Goal: Find specific page/section: Find specific page/section

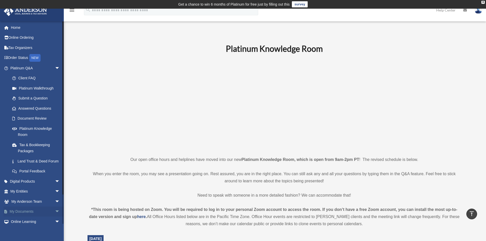
scroll to position [128, 0]
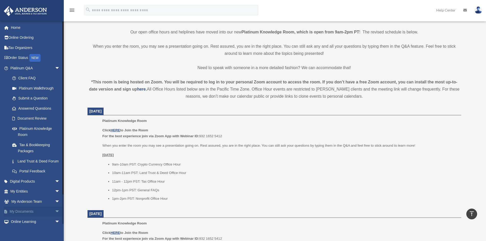
click at [31, 217] on link "My Documents arrow_drop_down" at bounding box center [36, 212] width 64 height 10
click at [55, 216] on span "arrow_drop_down" at bounding box center [60, 212] width 10 height 10
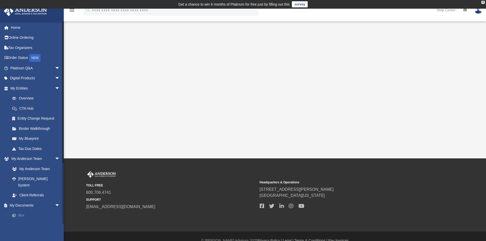
click at [23, 211] on link "Box" at bounding box center [37, 216] width 60 height 10
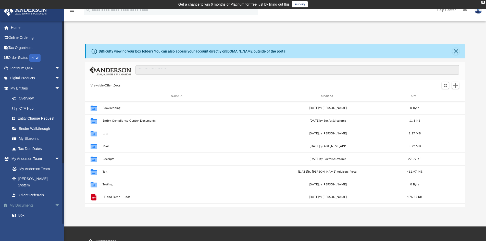
scroll to position [112, 376]
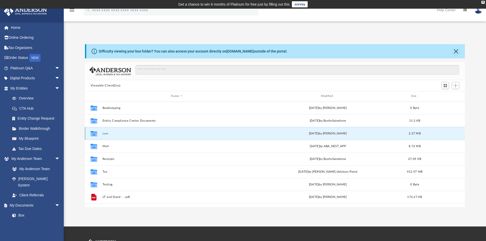
click at [112, 133] on button "Law" at bounding box center [176, 133] width 149 height 3
